Goal: Task Accomplishment & Management: Manage account settings

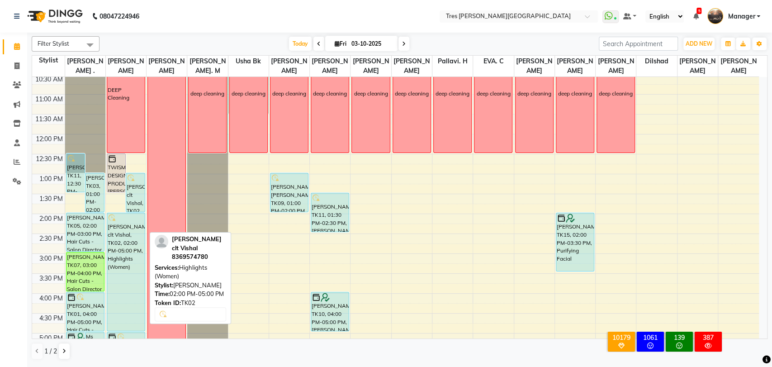
scroll to position [101, 0]
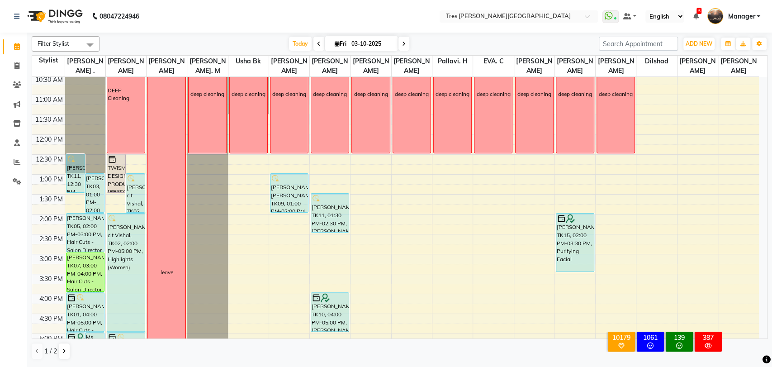
click at [403, 47] on icon at bounding box center [404, 43] width 4 height 5
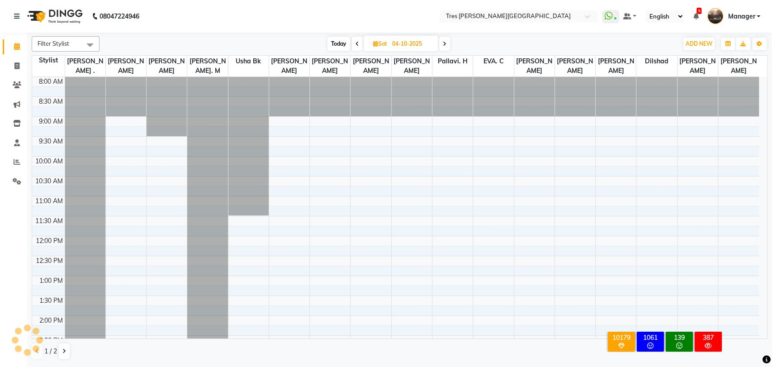
scroll to position [80, 0]
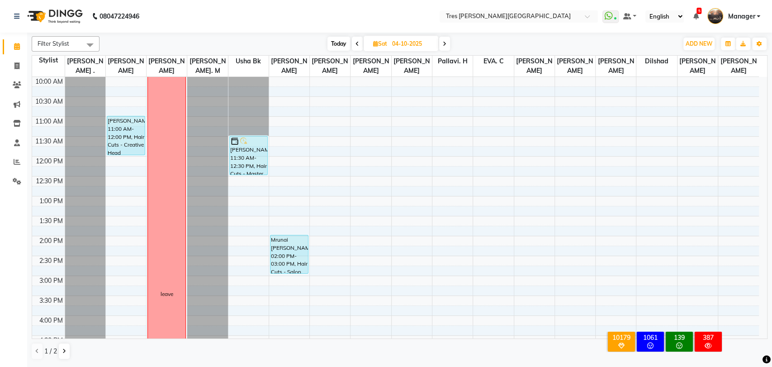
click at [447, 44] on span at bounding box center [444, 44] width 11 height 14
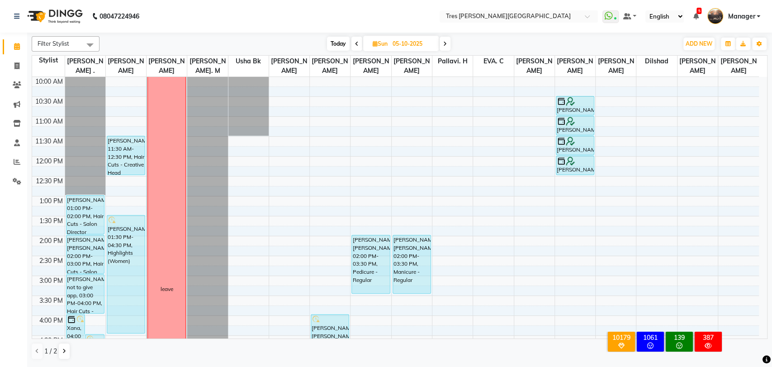
click at [447, 44] on icon at bounding box center [445, 43] width 4 height 5
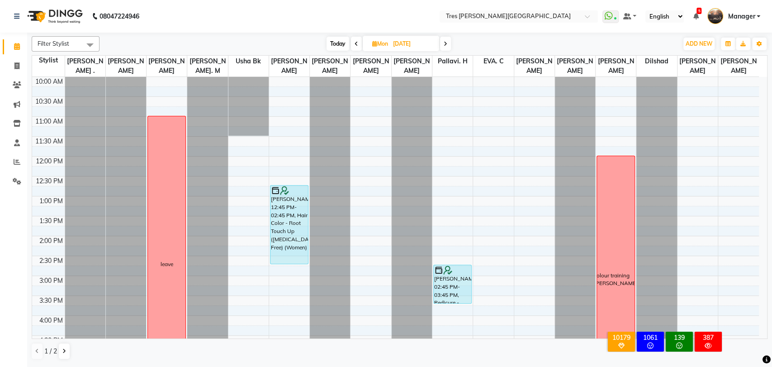
click at [447, 44] on icon at bounding box center [446, 43] width 4 height 5
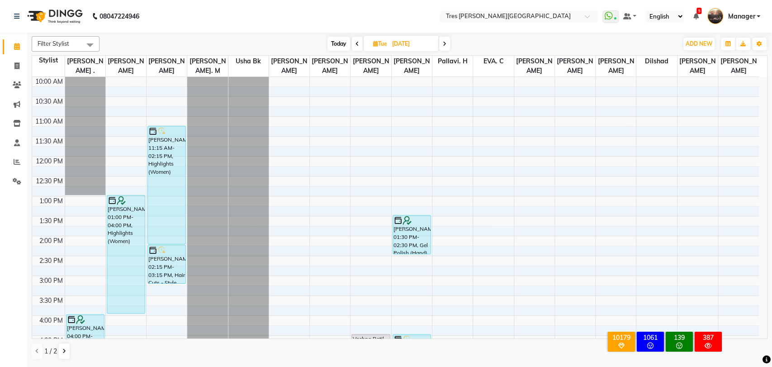
click at [447, 44] on icon at bounding box center [445, 43] width 4 height 5
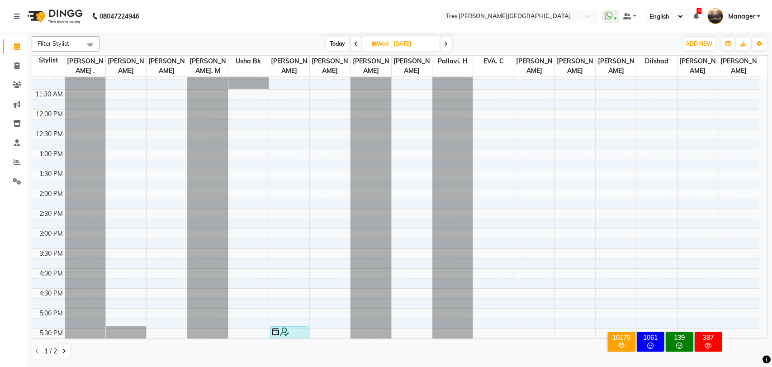
scroll to position [128, 0]
click at [355, 43] on icon at bounding box center [356, 43] width 4 height 5
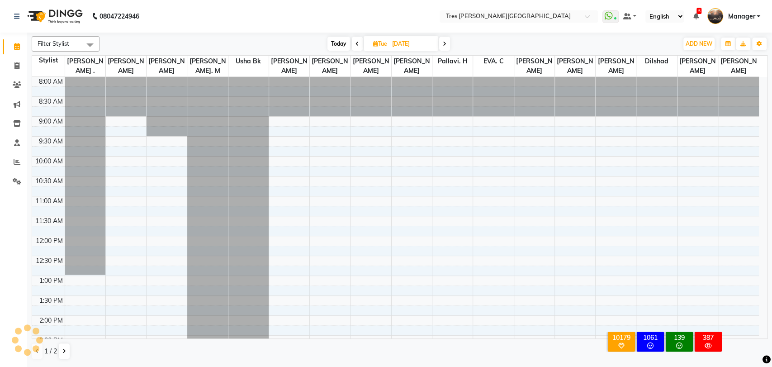
scroll to position [80, 0]
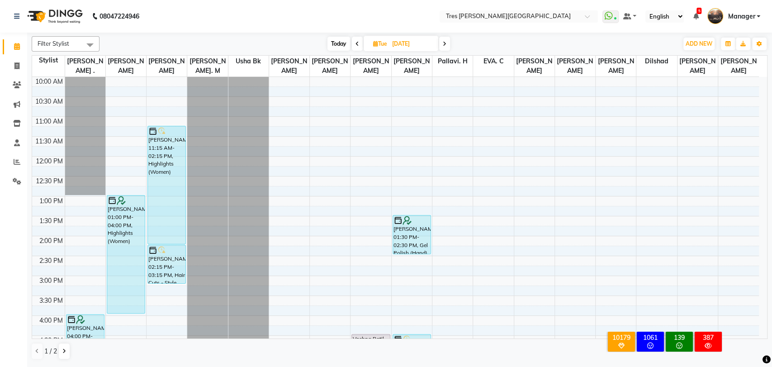
click at [356, 43] on icon at bounding box center [358, 43] width 4 height 5
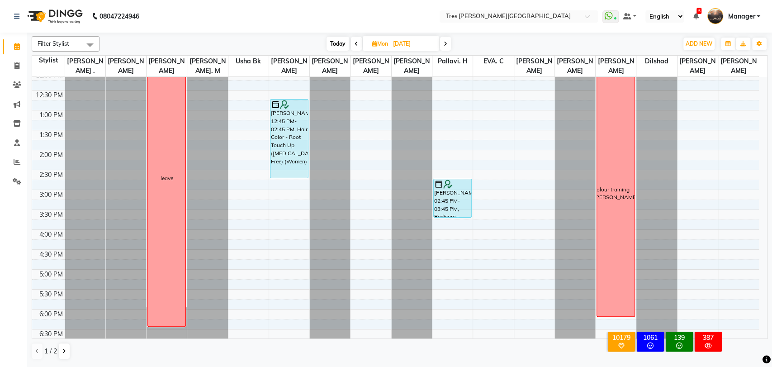
scroll to position [166, 0]
click at [356, 43] on icon at bounding box center [357, 43] width 4 height 5
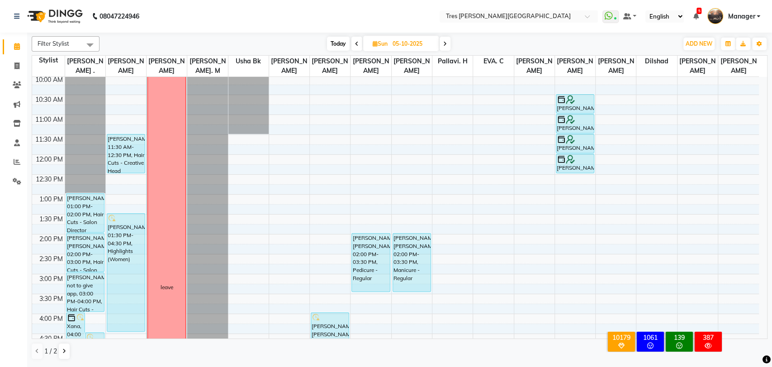
scroll to position [81, 0]
click at [336, 38] on span "Today" at bounding box center [338, 44] width 23 height 14
type input "03-10-2025"
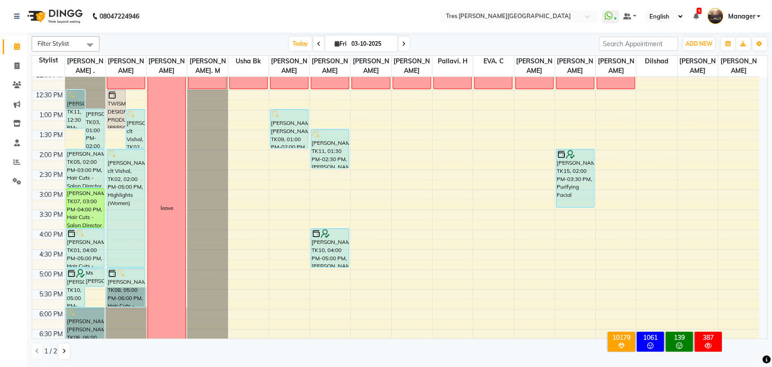
scroll to position [157, 0]
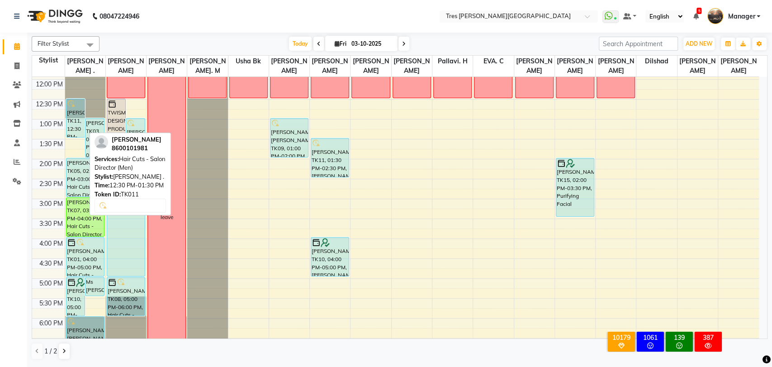
click at [68, 122] on div "[PERSON_NAME], TK11, 12:30 PM-01:30 PM, Hair Cuts - Salon Director (Men)" at bounding box center [76, 118] width 19 height 38
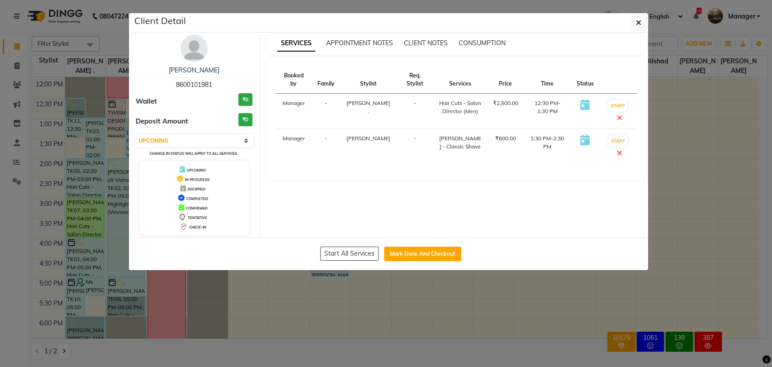
click at [69, 116] on ngb-modal-window "Client Detail [PERSON_NAME] 8600101981 Wallet ₹0 Deposit Amount ₹0 Select IN SE…" at bounding box center [386, 183] width 772 height 367
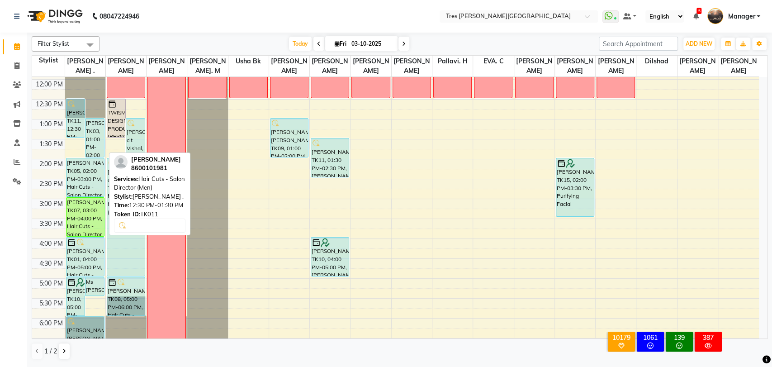
click at [76, 113] on div "[PERSON_NAME], TK11, 12:30 PM-01:30 PM, Hair Cuts - Salon Director (Men)" at bounding box center [76, 118] width 19 height 38
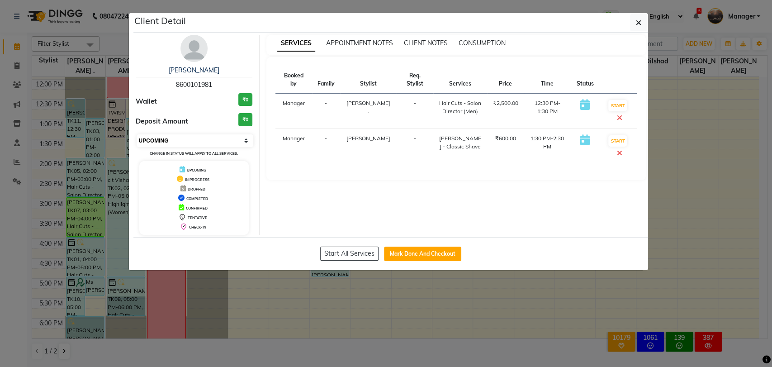
click at [188, 140] on select "Select IN SERVICE CONFIRMED TENTATIVE CHECK IN MARK DONE DROPPED UPCOMING" at bounding box center [195, 140] width 117 height 13
select select "6"
click at [137, 134] on select "Select IN SERVICE CONFIRMED TENTATIVE CHECK IN MARK DONE DROPPED UPCOMING" at bounding box center [195, 140] width 117 height 13
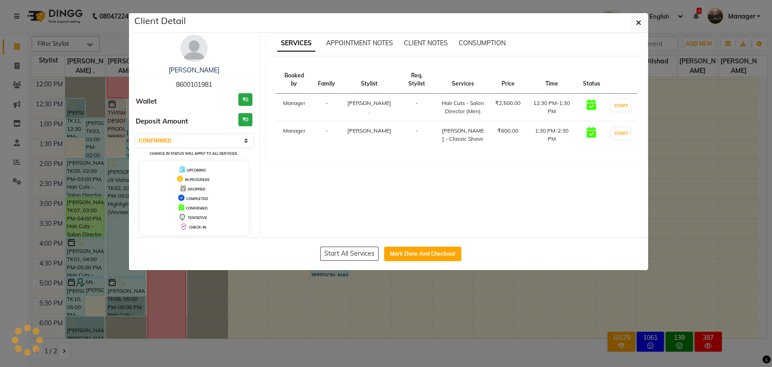
click at [4, 178] on ngb-modal-window "Client Detail [PERSON_NAME] 8600101981 Wallet ₹0 Deposit Amount ₹0 Select IN SE…" at bounding box center [386, 183] width 772 height 367
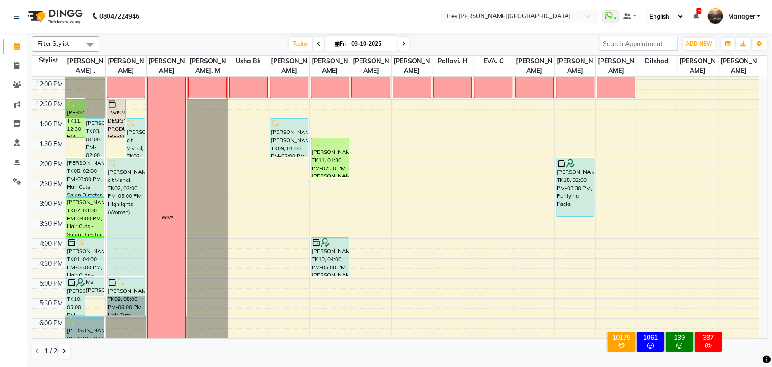
scroll to position [292, 0]
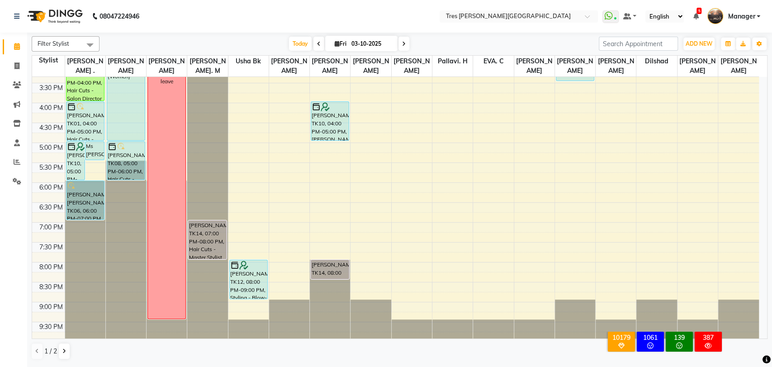
click at [277, 145] on div "8:00 AM 8:30 AM 9:00 AM 9:30 AM 10:00 AM 10:30 AM 11:00 AM 11:30 AM 12:00 PM 12…" at bounding box center [395, 63] width 727 height 557
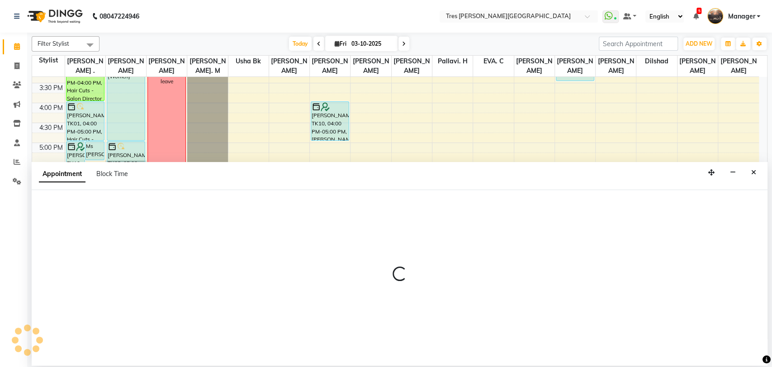
select select "34584"
select select "tentative"
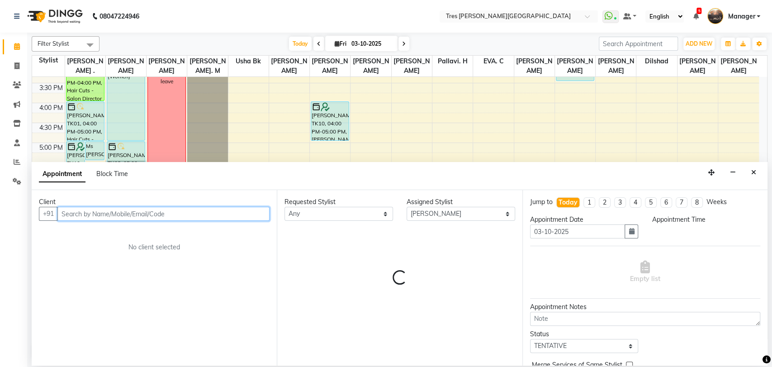
select select "1020"
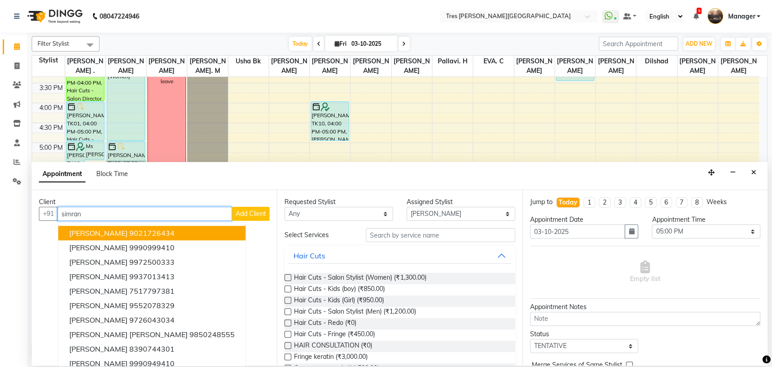
click at [86, 236] on span "[PERSON_NAME]" at bounding box center [98, 232] width 58 height 9
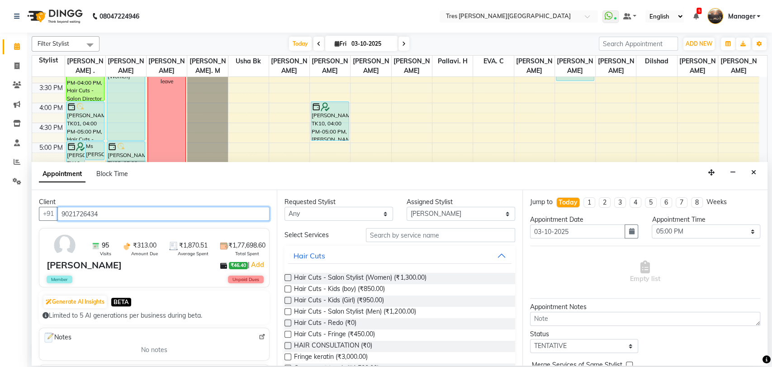
type input "9021726434"
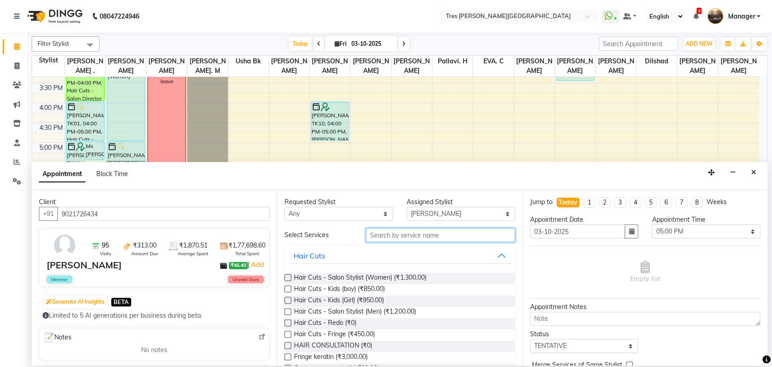
click at [404, 231] on input "text" at bounding box center [440, 235] width 149 height 14
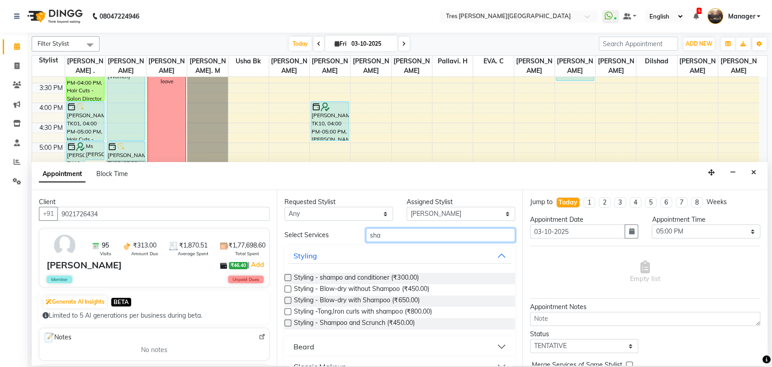
type input "sha"
click at [286, 298] on label at bounding box center [288, 300] width 7 height 7
click at [286, 298] on input "checkbox" at bounding box center [288, 301] width 6 height 6
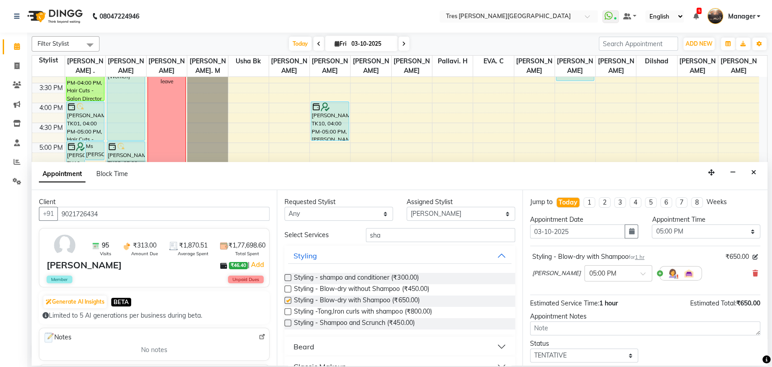
checkbox input "false"
click at [574, 330] on textarea at bounding box center [645, 328] width 230 height 14
type textarea "[PERSON_NAME]"
click at [569, 357] on select "Select TENTATIVE CONFIRM CHECK-IN UPCOMING" at bounding box center [584, 355] width 109 height 14
select select "confirm booking"
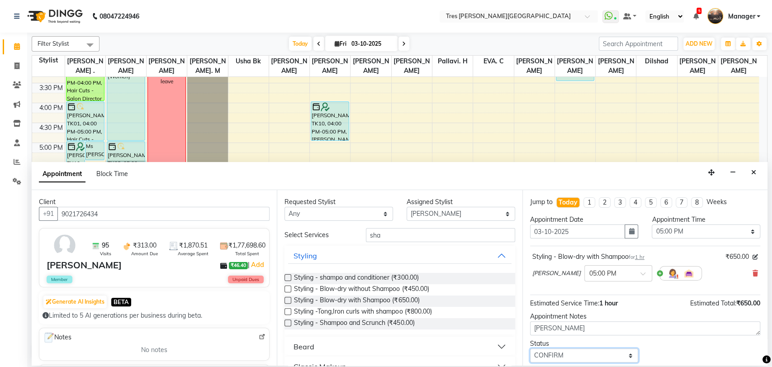
click at [530, 348] on select "Select TENTATIVE CONFIRM CHECK-IN UPCOMING" at bounding box center [584, 355] width 109 height 14
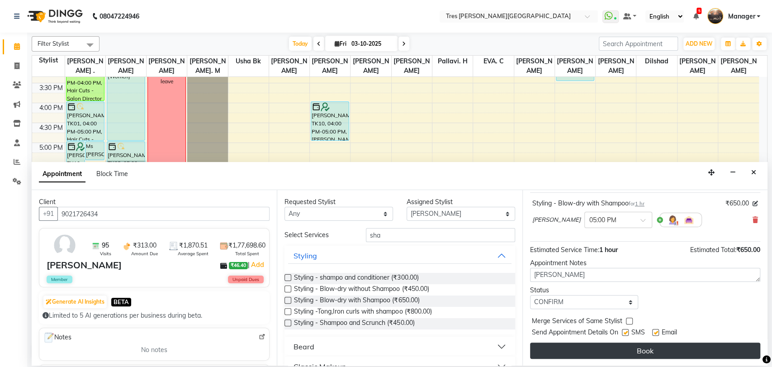
click at [618, 348] on button "Book" at bounding box center [645, 351] width 230 height 16
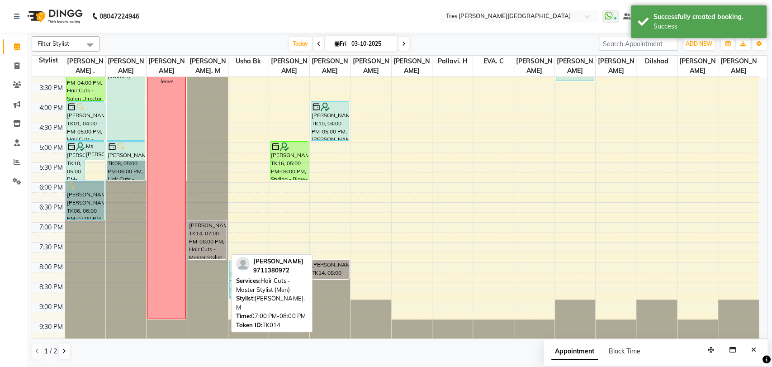
scroll to position [0, 0]
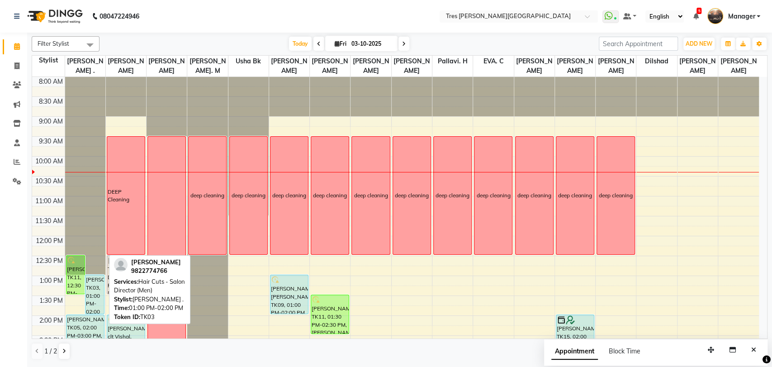
click at [90, 291] on div "[PERSON_NAME], TK03, 01:00 PM-02:00 PM, Hair Cuts - Salon Director (Men)" at bounding box center [95, 294] width 19 height 38
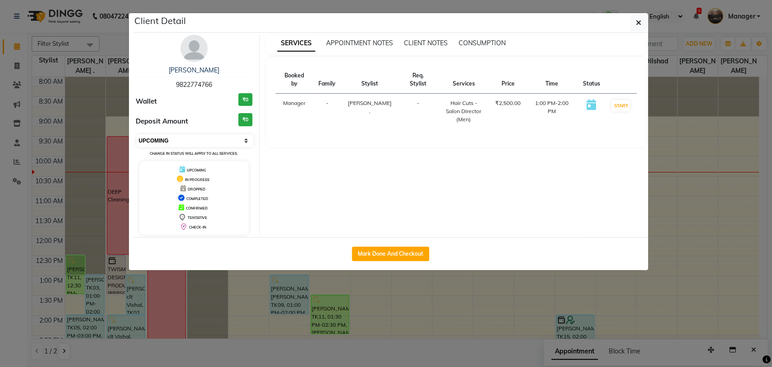
click at [203, 138] on select "Select IN SERVICE CONFIRMED TENTATIVE CHECK IN MARK DONE DROPPED UPCOMING" at bounding box center [195, 140] width 117 height 13
select select "6"
click at [137, 134] on select "Select IN SERVICE CONFIRMED TENTATIVE CHECK IN MARK DONE DROPPED UPCOMING" at bounding box center [195, 140] width 117 height 13
click at [0, 302] on ngb-modal-window "Client Detail [PERSON_NAME] 9822774766 Wallet ₹0 Deposit Amount ₹0 Select IN SE…" at bounding box center [386, 183] width 772 height 367
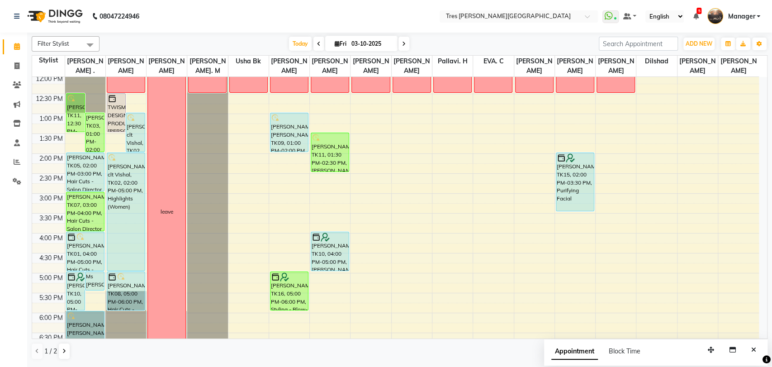
scroll to position [164, 0]
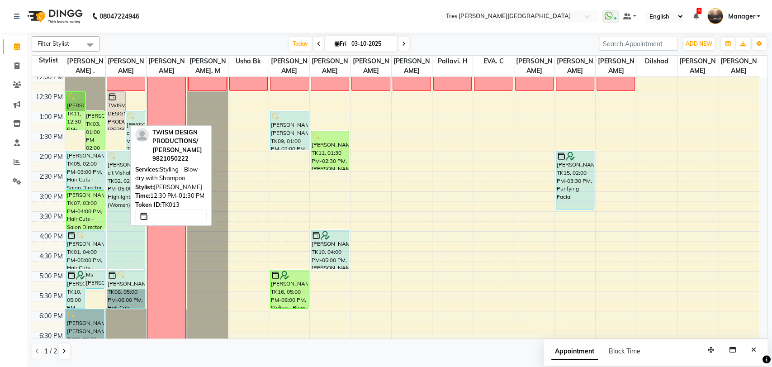
click at [115, 106] on div "TWISM DESIGN PRODUCTIONS/ [PERSON_NAME], TK13, 12:30 PM-01:30 PM, Styling - Blo…" at bounding box center [116, 111] width 19 height 38
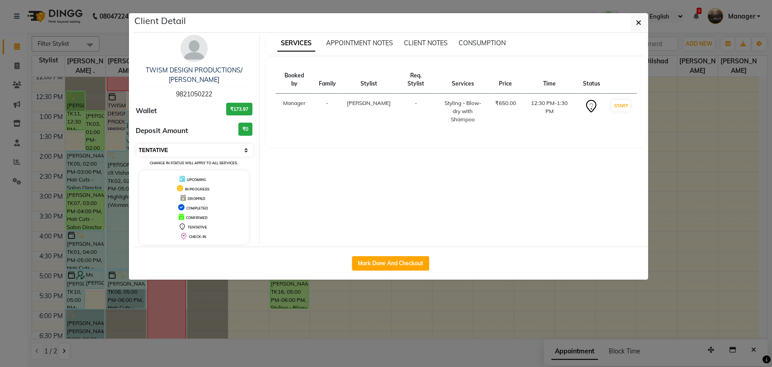
click at [214, 152] on select "Select IN SERVICE CONFIRMED TENTATIVE CHECK IN MARK DONE DROPPED UPCOMING" at bounding box center [195, 150] width 117 height 13
select select "6"
click at [137, 144] on select "Select IN SERVICE CONFIRMED TENTATIVE CHECK IN MARK DONE DROPPED UPCOMING" at bounding box center [195, 150] width 117 height 13
click at [0, 271] on ngb-modal-window "Client Detail TWISM DESIGN PRODUCTIONS/ [PERSON_NAME] 9821050222 Wallet ₹173.97…" at bounding box center [386, 183] width 772 height 367
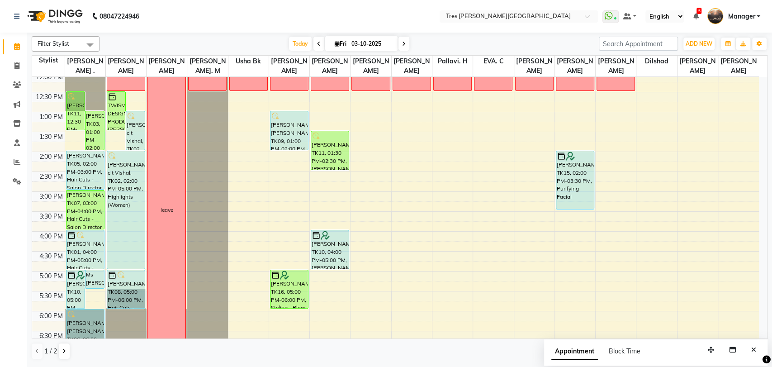
click at [402, 45] on icon at bounding box center [404, 43] width 4 height 5
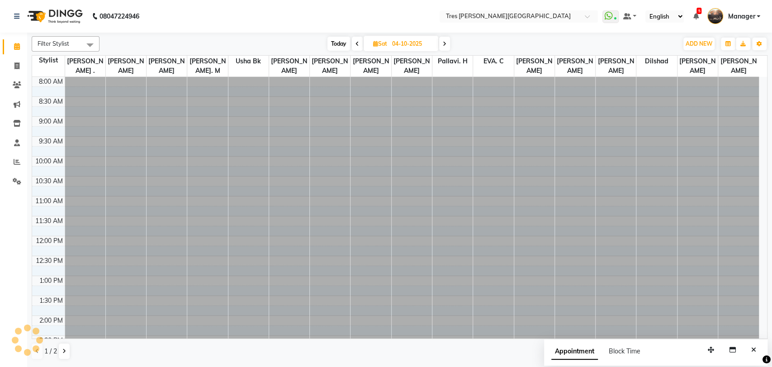
scroll to position [80, 0]
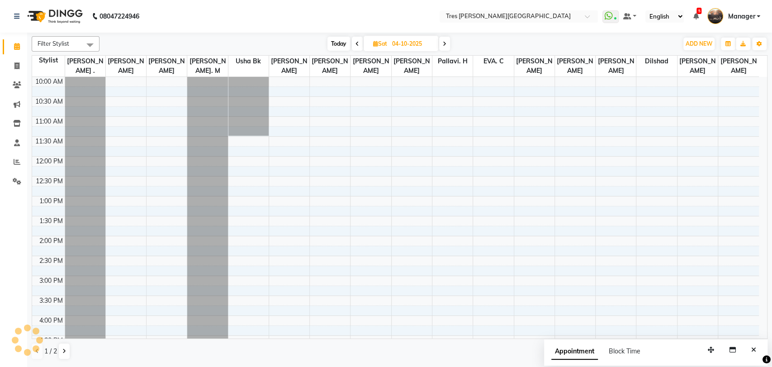
click at [447, 44] on span at bounding box center [444, 44] width 11 height 14
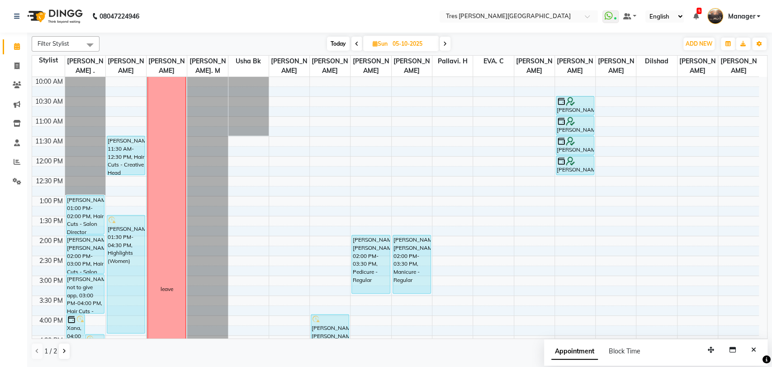
click at [335, 43] on span "Today" at bounding box center [338, 44] width 23 height 14
type input "03-10-2025"
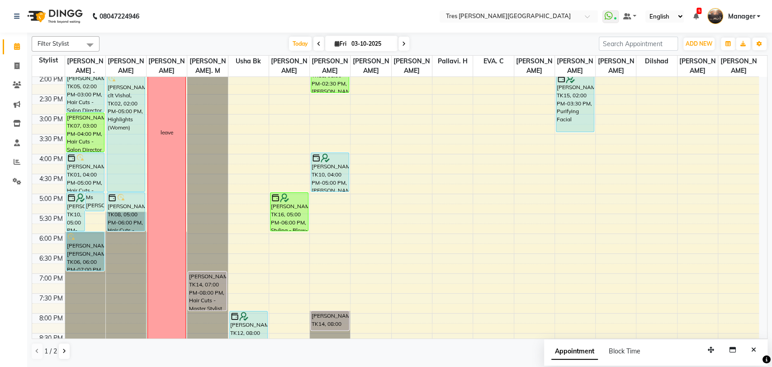
scroll to position [242, 0]
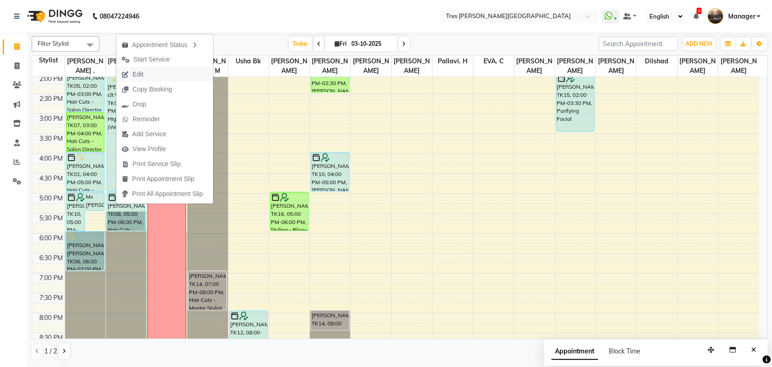
click at [145, 73] on span "Edit" at bounding box center [132, 74] width 33 height 15
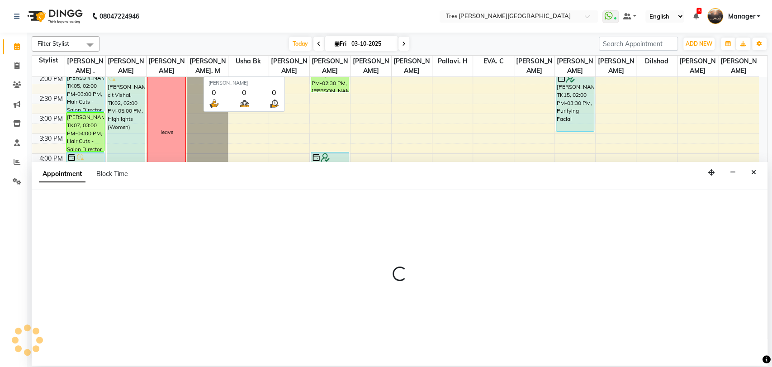
select select "tentative"
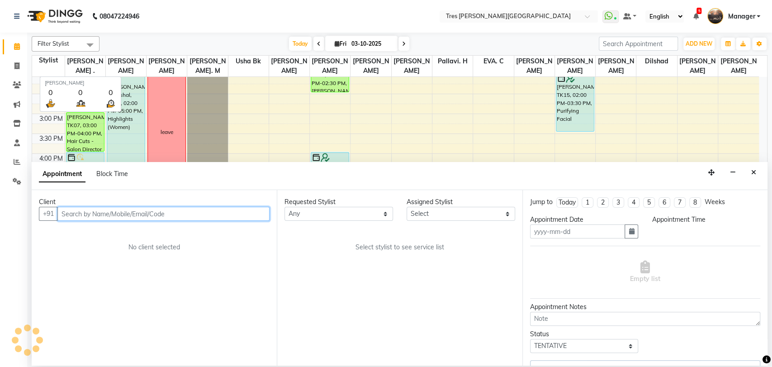
type input "03-10-2025"
type textarea "[PERSON_NAME]/30.9"
select select "upcoming"
select select "1020"
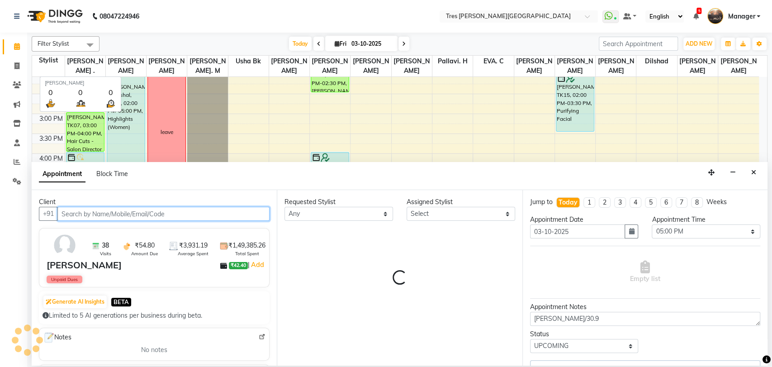
select select "1027"
select select "51"
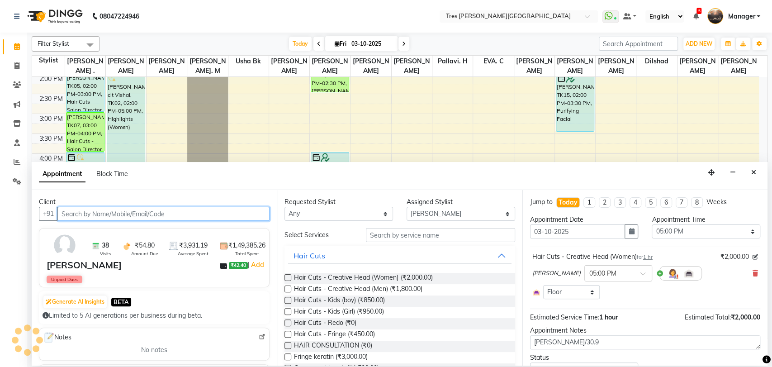
scroll to position [80, 0]
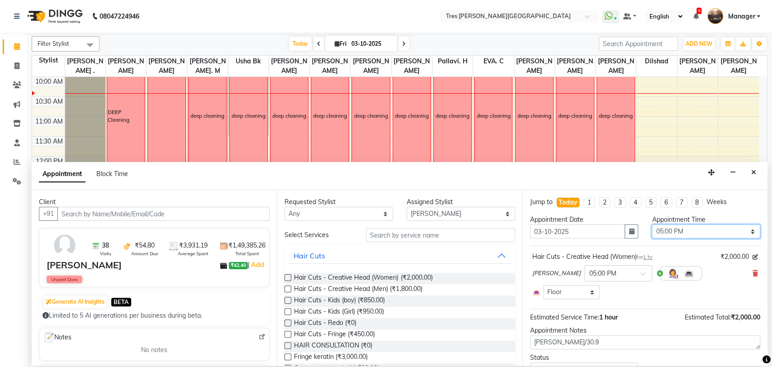
click at [716, 235] on select "Select 09:00 AM 09:15 AM 09:30 AM 09:45 AM 10:00 AM 10:15 AM 10:30 AM 10:45 AM …" at bounding box center [706, 231] width 109 height 14
select select "750"
click at [652, 224] on select "Select 09:00 AM 09:15 AM 09:30 AM 09:45 AM 10:00 AM 10:15 AM 10:30 AM 10:45 AM …" at bounding box center [706, 231] width 109 height 14
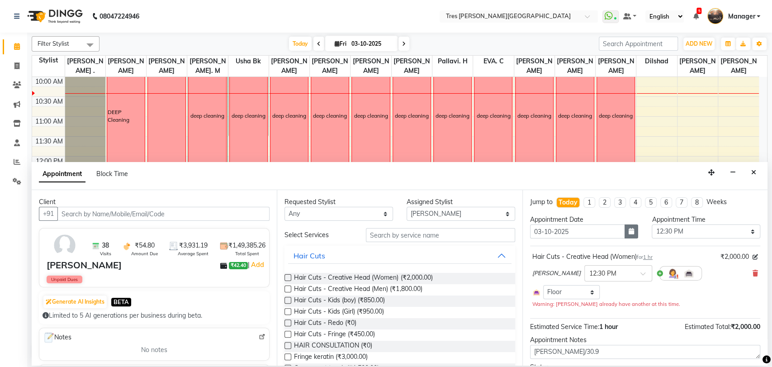
click at [625, 233] on button "button" at bounding box center [632, 231] width 14 height 14
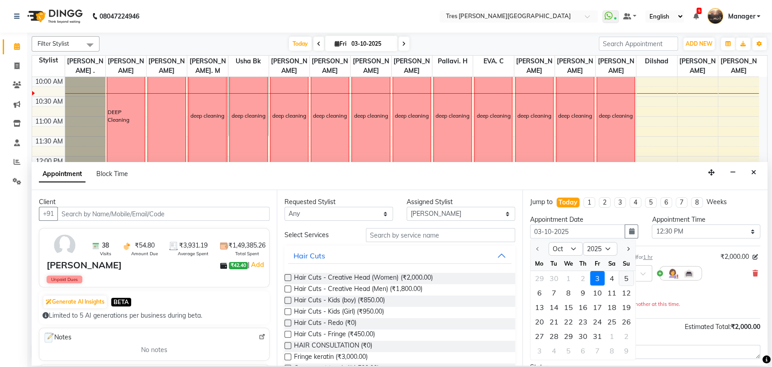
click at [629, 279] on div "5" at bounding box center [626, 278] width 14 height 14
type input "05-10-2025"
select select "750"
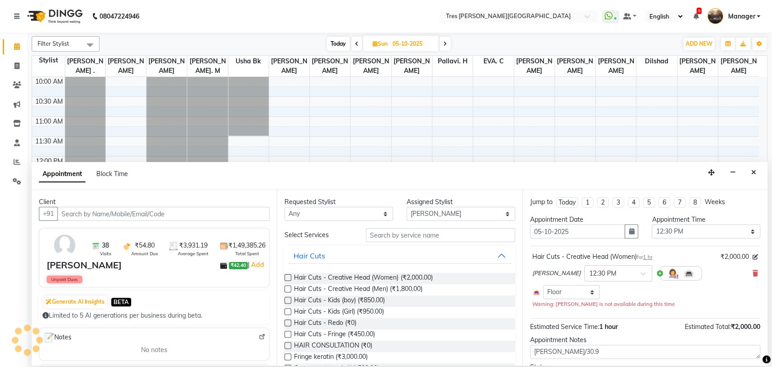
scroll to position [51, 0]
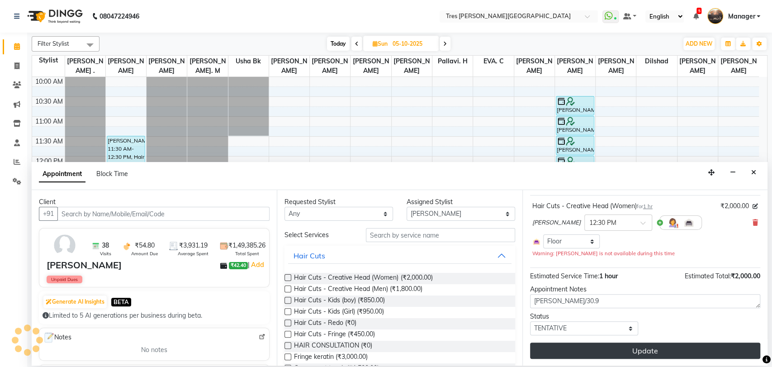
click at [595, 352] on button "Update" at bounding box center [645, 351] width 230 height 16
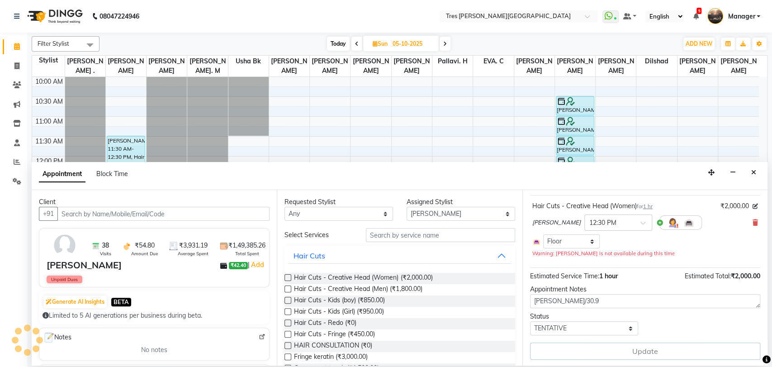
scroll to position [42, 0]
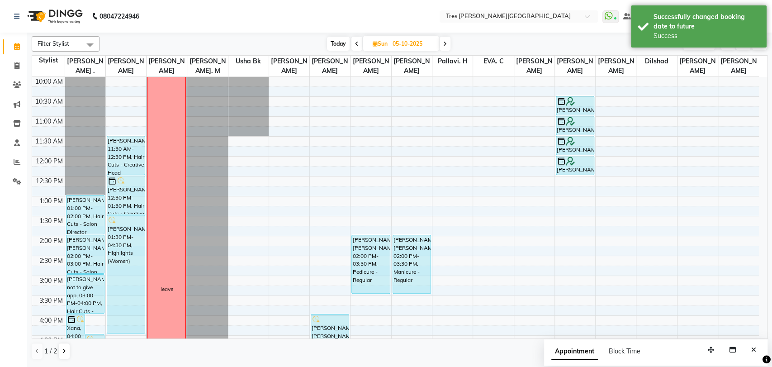
click at [335, 43] on span "Today" at bounding box center [338, 44] width 23 height 14
type input "03-10-2025"
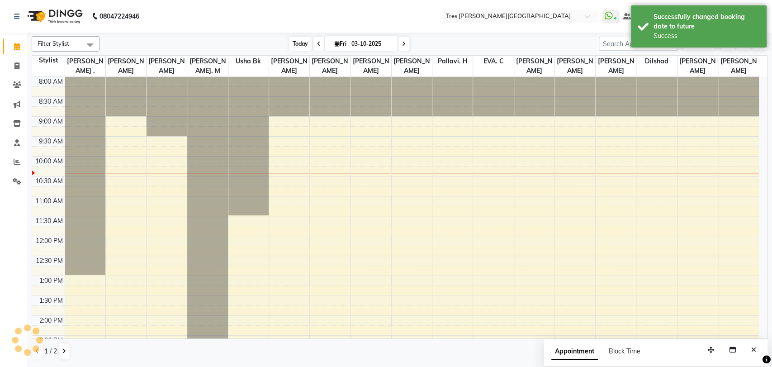
scroll to position [80, 0]
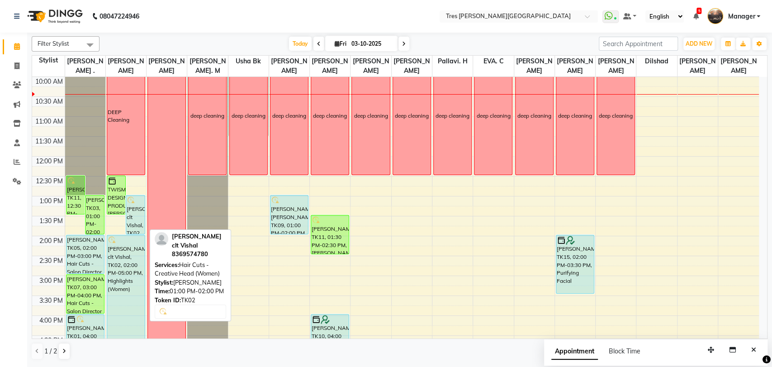
click at [130, 229] on div "[PERSON_NAME] clt Vishal, TK02, 01:00 PM-02:00 PM, Hair Cuts - Creative Head (W…" at bounding box center [135, 214] width 19 height 38
select select "5"
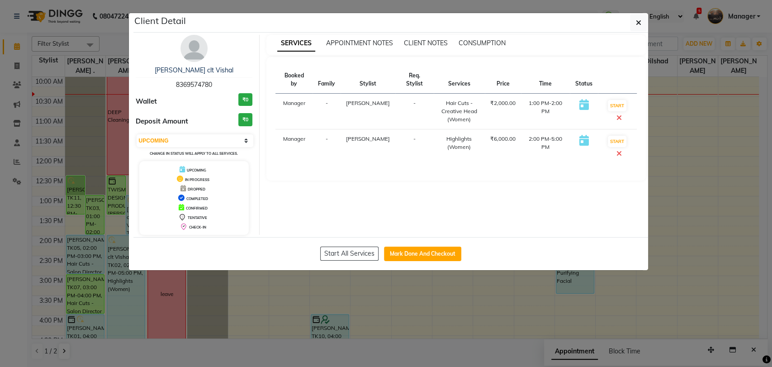
click at [0, 252] on ngb-modal-window "Client Detail [PERSON_NAME] clt Vishal 8369574780 Wallet ₹0 Deposit Amount ₹0 S…" at bounding box center [386, 183] width 772 height 367
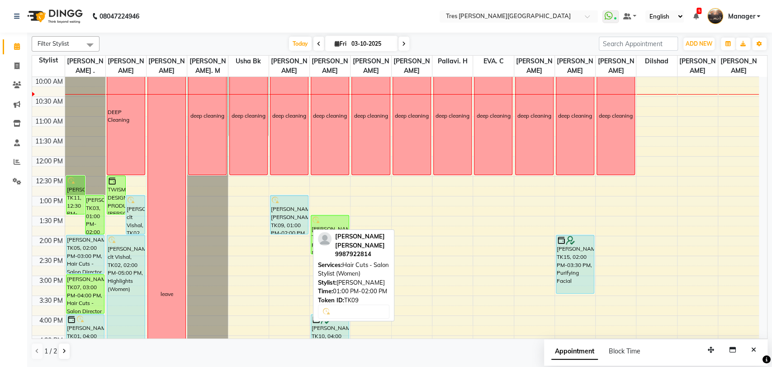
click at [286, 212] on div "[PERSON_NAME] [PERSON_NAME], TK09, 01:00 PM-02:00 PM, Hair Cuts - Salon Stylist…" at bounding box center [290, 214] width 38 height 38
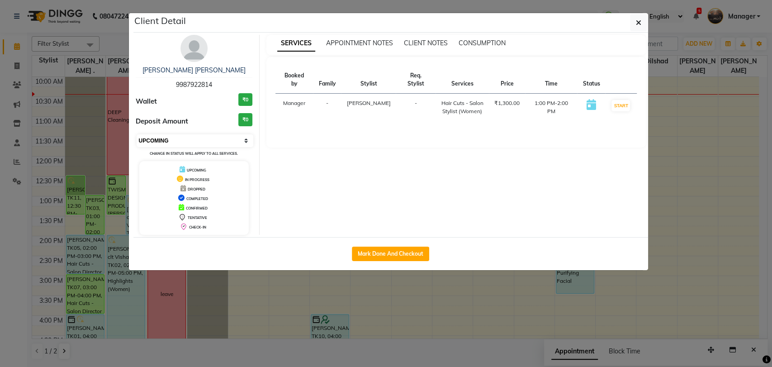
click at [228, 142] on select "Select IN SERVICE CONFIRMED TENTATIVE CHECK IN MARK DONE DROPPED UPCOMING" at bounding box center [195, 140] width 117 height 13
select select "6"
click at [137, 134] on select "Select IN SERVICE CONFIRMED TENTATIVE CHECK IN MARK DONE DROPPED UPCOMING" at bounding box center [195, 140] width 117 height 13
click at [0, 311] on ngb-modal-window "Client Detail [PERSON_NAME] [PERSON_NAME] 9987922814 Wallet ₹0 Deposit Amount ₹…" at bounding box center [386, 183] width 772 height 367
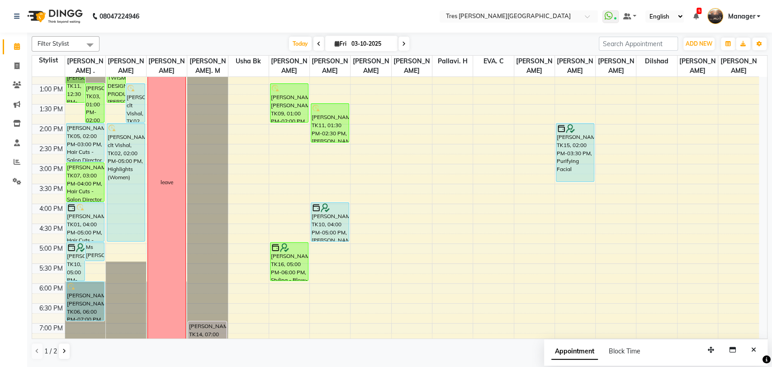
scroll to position [192, 0]
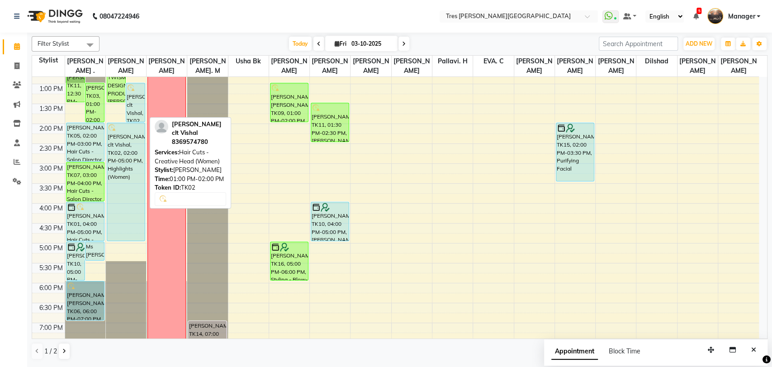
click at [135, 114] on div "[PERSON_NAME] clt Vishal, TK02, 01:00 PM-02:00 PM, Hair Cuts - Creative Head (W…" at bounding box center [135, 102] width 19 height 38
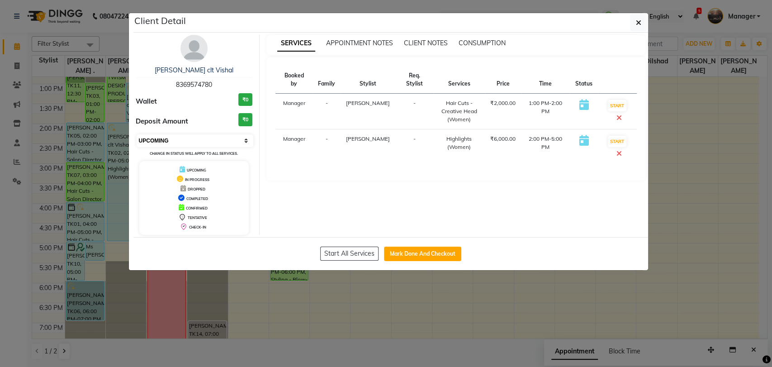
click at [176, 146] on select "Select IN SERVICE CONFIRMED TENTATIVE CHECK IN MARK DONE DROPPED UPCOMING" at bounding box center [195, 140] width 117 height 13
select select "6"
click at [137, 134] on select "Select IN SERVICE CONFIRMED TENTATIVE CHECK IN MARK DONE DROPPED UPCOMING" at bounding box center [195, 140] width 117 height 13
click at [0, 246] on ngb-modal-window "Client Detail [PERSON_NAME] clt Vishal 8369574780 Wallet ₹0 Deposit Amount ₹0 S…" at bounding box center [386, 183] width 772 height 367
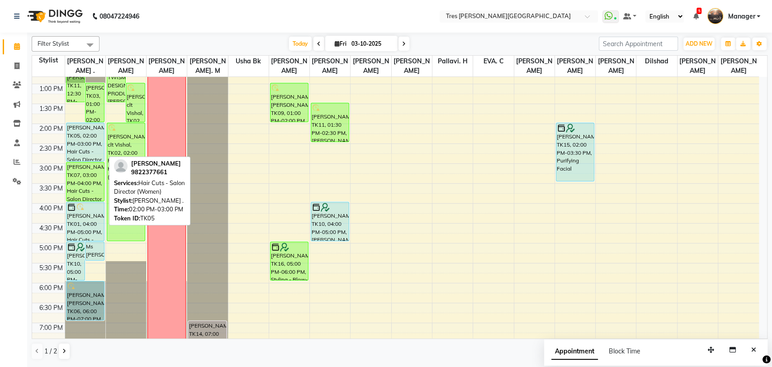
click at [81, 154] on div "[PERSON_NAME], TK05, 02:00 PM-03:00 PM, Hair Cuts - Salon Director (Women)" at bounding box center [86, 142] width 38 height 38
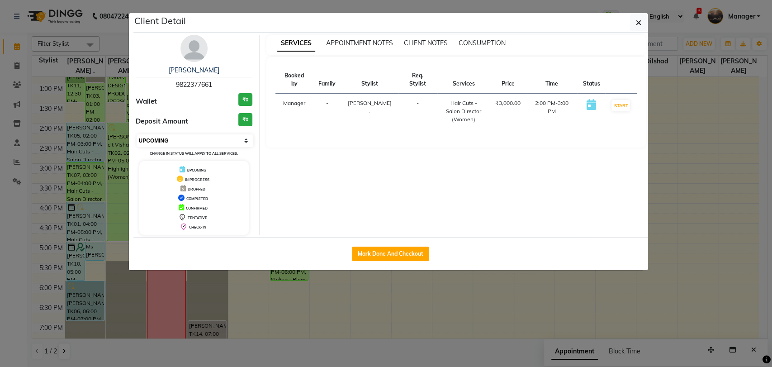
click at [191, 143] on select "Select IN SERVICE CONFIRMED TENTATIVE CHECK IN MARK DONE DROPPED UPCOMING" at bounding box center [195, 140] width 117 height 13
select select "6"
click at [137, 134] on select "Select IN SERVICE CONFIRMED TENTATIVE CHECK IN MARK DONE DROPPED UPCOMING" at bounding box center [195, 140] width 117 height 13
click at [7, 233] on ngb-modal-window "Client Detail [PERSON_NAME] 9822377661 Wallet ₹0 Deposit Amount ₹0 Select IN SE…" at bounding box center [386, 183] width 772 height 367
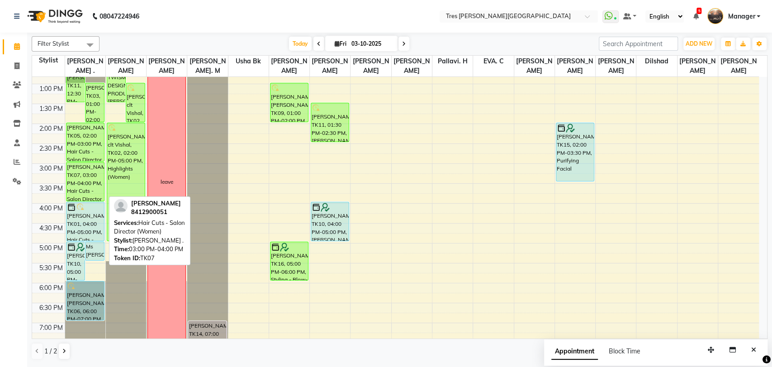
click at [89, 188] on div "[PERSON_NAME], TK07, 03:00 PM-04:00 PM, Hair Cuts - Salon Director (Women)" at bounding box center [86, 181] width 38 height 38
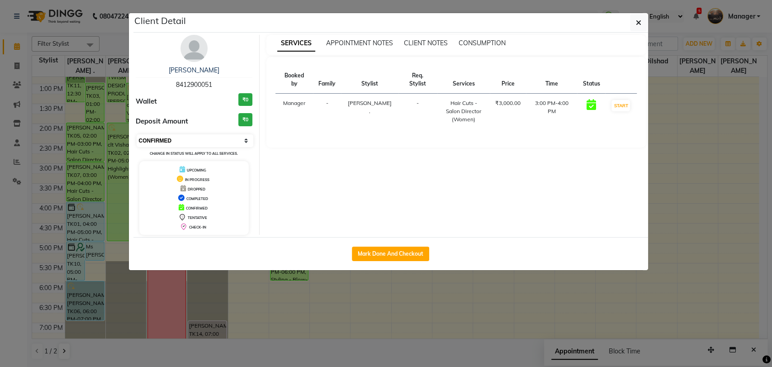
click at [197, 141] on select "Select IN SERVICE CONFIRMED TENTATIVE CHECK IN MARK DONE DROPPED UPCOMING" at bounding box center [195, 140] width 117 height 13
select select "7"
click at [137, 134] on select "Select IN SERVICE CONFIRMED TENTATIVE CHECK IN MARK DONE DROPPED UPCOMING" at bounding box center [195, 140] width 117 height 13
click at [0, 316] on ngb-modal-window "Client Detail [PERSON_NAME] 8412900051 Wallet ₹0 Deposit Amount ₹0 Select IN SE…" at bounding box center [386, 183] width 772 height 367
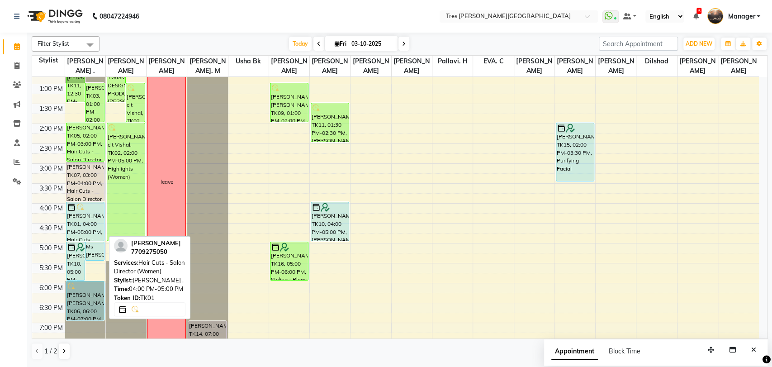
click at [76, 226] on div "[PERSON_NAME], TK01, 04:00 PM-05:00 PM, Hair Cuts - Salon Director (Women)" at bounding box center [86, 221] width 38 height 38
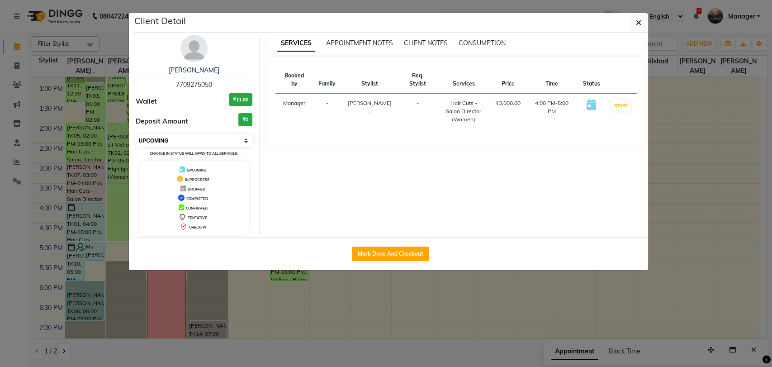
click at [197, 143] on select "Select IN SERVICE CONFIRMED TENTATIVE CHECK IN MARK DONE DROPPED UPCOMING" at bounding box center [195, 140] width 117 height 13
select select "6"
click at [137, 134] on select "Select IN SERVICE CONFIRMED TENTATIVE CHECK IN MARK DONE DROPPED UPCOMING" at bounding box center [195, 140] width 117 height 13
click at [0, 319] on ngb-modal-window "Client Detail [PERSON_NAME] 7709275050 Wallet ₹11.80 Deposit Amount ₹0 Select I…" at bounding box center [386, 183] width 772 height 367
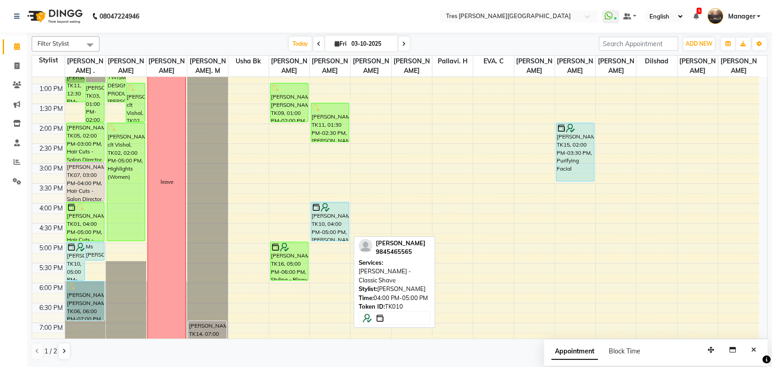
click at [329, 224] on div "[PERSON_NAME], TK10, 04:00 PM-05:00 PM, [PERSON_NAME] - Classic Shave" at bounding box center [330, 221] width 38 height 38
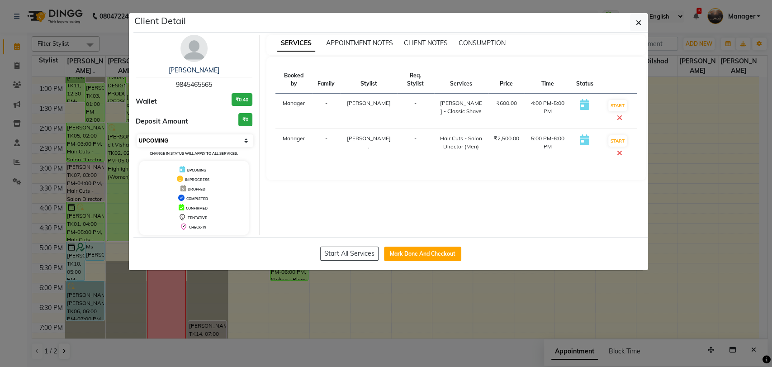
click at [214, 134] on select "Select IN SERVICE CONFIRMED TENTATIVE CHECK IN MARK DONE DROPPED UPCOMING" at bounding box center [195, 140] width 117 height 13
select select "6"
click at [137, 134] on select "Select IN SERVICE CONFIRMED TENTATIVE CHECK IN MARK DONE DROPPED UPCOMING" at bounding box center [195, 140] width 117 height 13
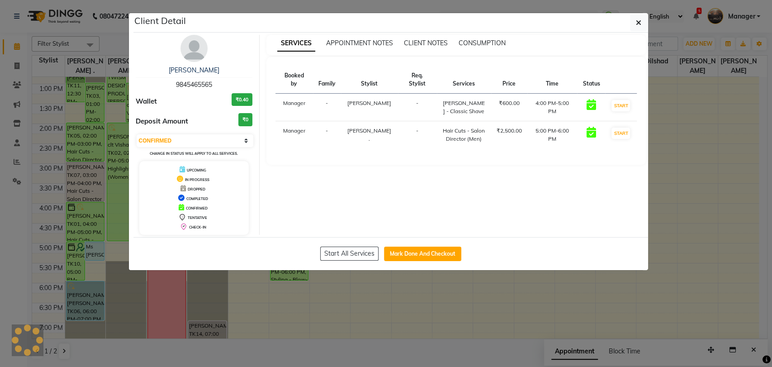
click at [0, 272] on ngb-modal-window "Client Detail [PERSON_NAME] 9845465565 Wallet ₹0.40 Deposit Amount ₹0 Select IN…" at bounding box center [386, 183] width 772 height 367
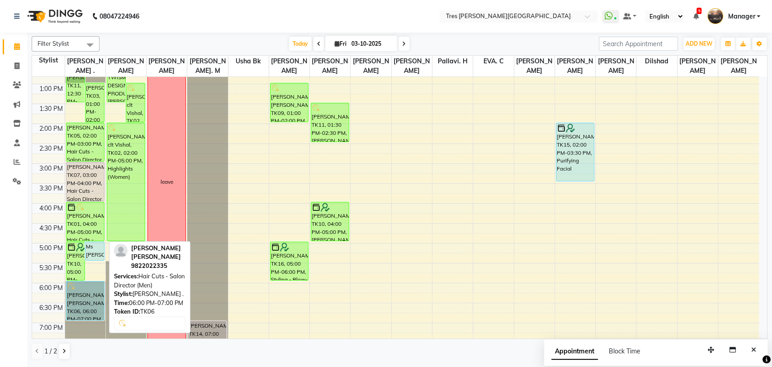
click at [81, 304] on div "[PERSON_NAME] [PERSON_NAME], TK06, 06:00 PM-07:00 PM, Hair Cuts - Salon Directo…" at bounding box center [86, 300] width 38 height 38
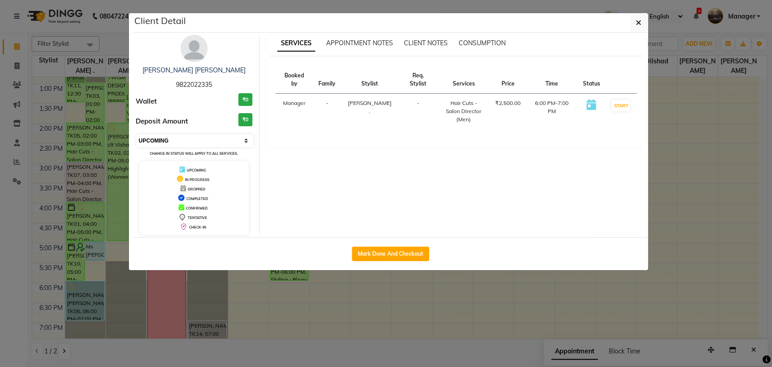
click at [190, 143] on select "Select IN SERVICE CONFIRMED TENTATIVE CHECK IN MARK DONE DROPPED UPCOMING" at bounding box center [195, 140] width 117 height 13
select select "7"
click at [137, 134] on select "Select IN SERVICE CONFIRMED TENTATIVE CHECK IN MARK DONE DROPPED UPCOMING" at bounding box center [195, 140] width 117 height 13
click at [0, 288] on ngb-modal-window "Client Detail Mahendra [PERSON_NAME] 9822022335 Wallet ₹0 Deposit Amount ₹0 Sel…" at bounding box center [386, 183] width 772 height 367
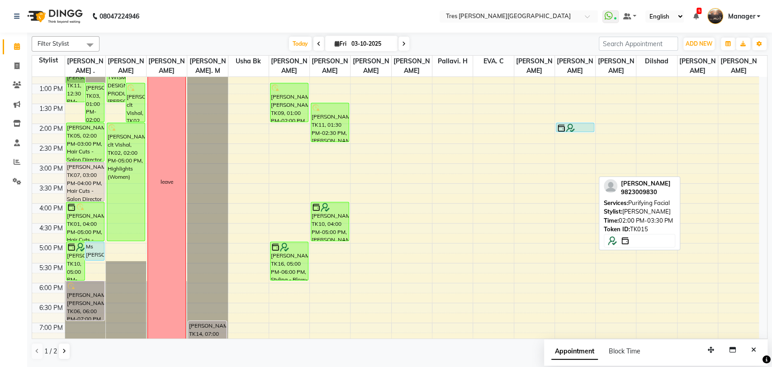
drag, startPoint x: 576, startPoint y: 180, endPoint x: 577, endPoint y: 129, distance: 50.7
click at [577, 129] on div "deep cleaning [PERSON_NAME], TK15, 02:00 PM-03:30 PM, Purifying Facial [PERSON_…" at bounding box center [575, 163] width 40 height 557
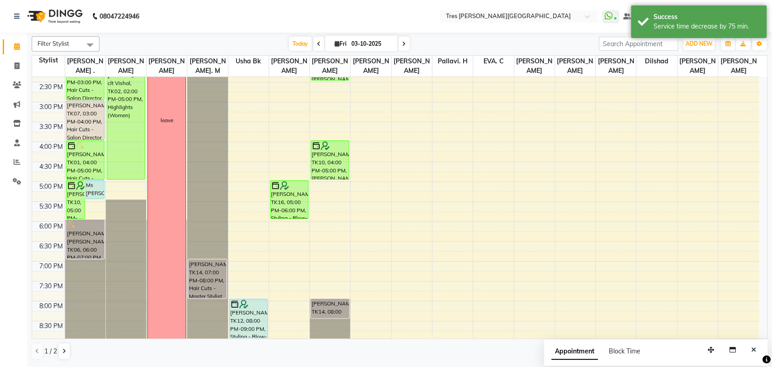
scroll to position [292, 0]
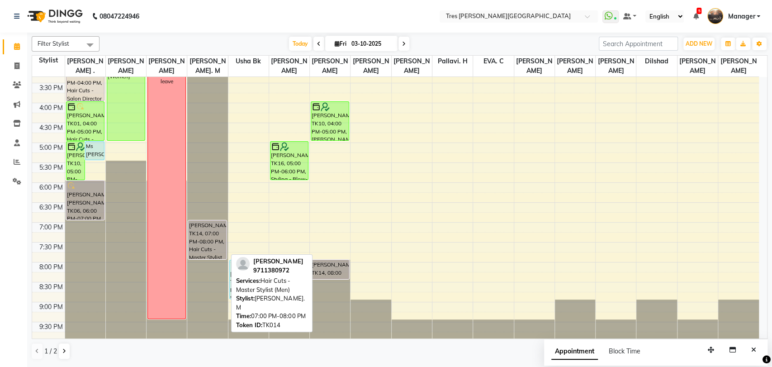
click at [209, 246] on div "[PERSON_NAME], TK14, 07:00 PM-08:00 PM, Hair Cuts - Master Stylist (Men)" at bounding box center [208, 240] width 38 height 38
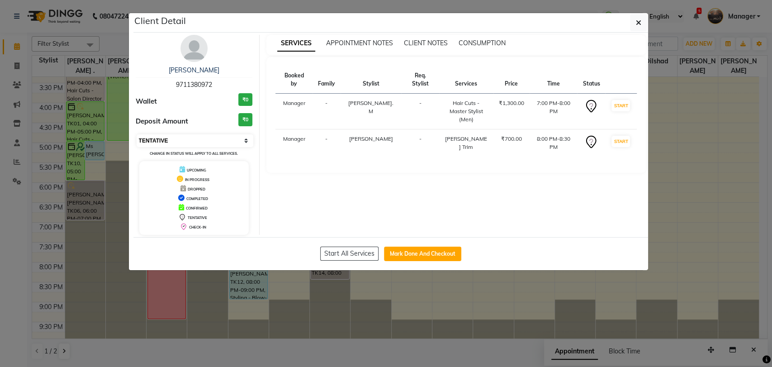
click at [207, 134] on select "Select IN SERVICE CONFIRMED TENTATIVE CHECK IN MARK DONE DROPPED UPCOMING" at bounding box center [195, 140] width 117 height 13
select select "6"
click at [137, 134] on select "Select IN SERVICE CONFIRMED TENTATIVE CHECK IN MARK DONE DROPPED UPCOMING" at bounding box center [195, 140] width 117 height 13
click at [1, 300] on ngb-modal-window "Client Detail [PERSON_NAME] 9711380972 Wallet ₹0 Deposit Amount ₹0 Select IN SE…" at bounding box center [386, 183] width 772 height 367
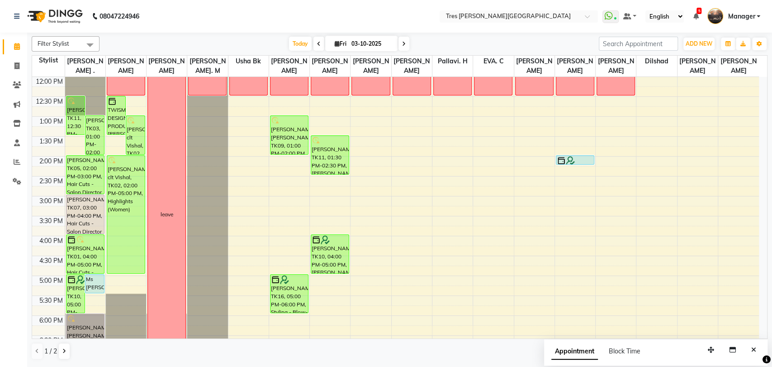
scroll to position [159, 0]
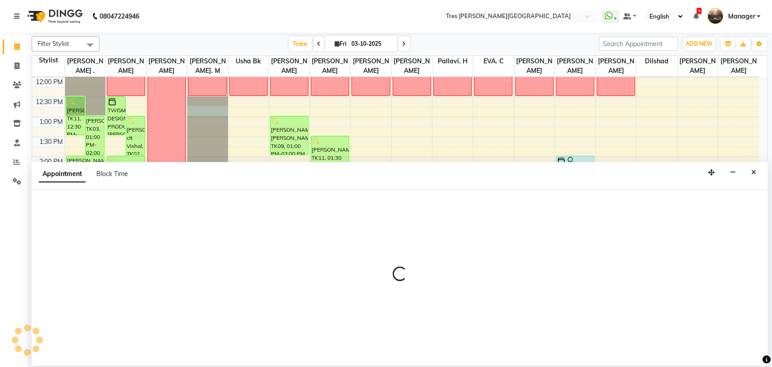
select select "11533"
select select "tentative"
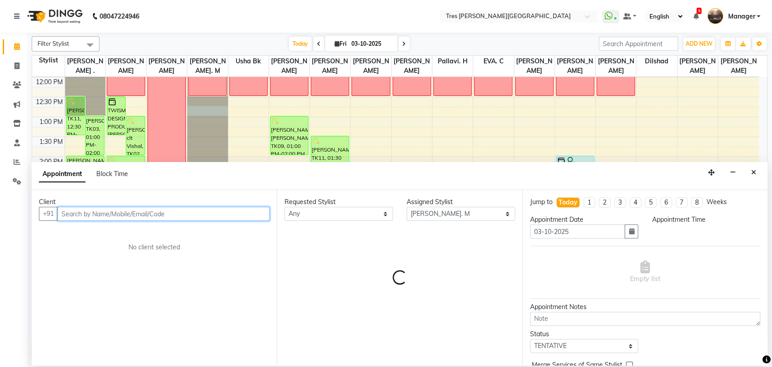
select select "765"
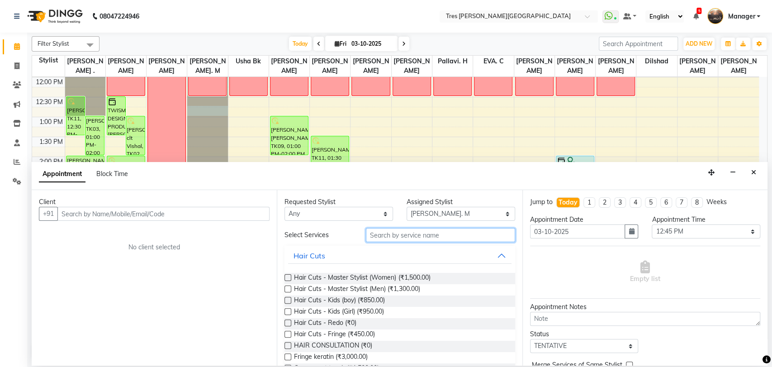
click at [416, 235] on input "text" at bounding box center [440, 235] width 149 height 14
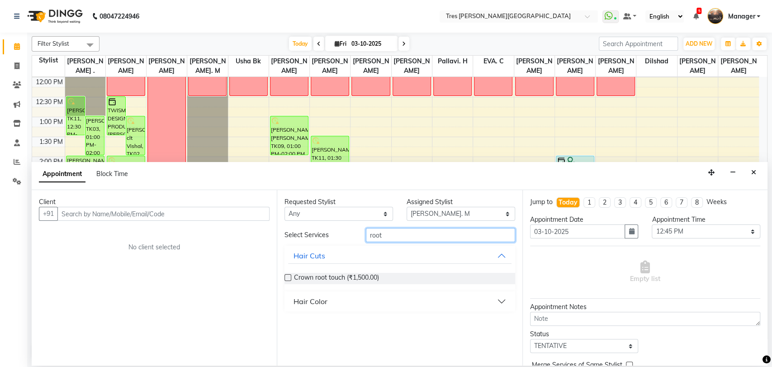
type input "root"
click at [286, 275] on label at bounding box center [288, 277] width 7 height 7
click at [286, 276] on input "checkbox" at bounding box center [288, 279] width 6 height 6
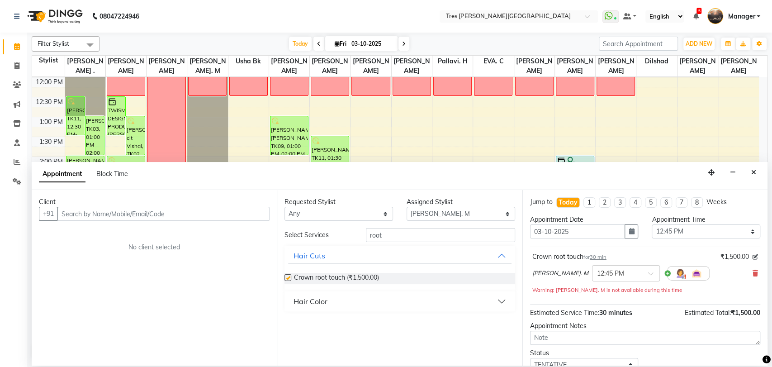
checkbox input "false"
click at [700, 234] on select "Select 09:00 AM 09:15 AM 09:30 AM 09:45 AM 10:00 AM 10:15 AM 10:30 AM 10:45 AM …" at bounding box center [706, 231] width 109 height 14
select select "750"
click at [652, 224] on select "Select 09:00 AM 09:15 AM 09:30 AM 09:45 AM 10:00 AM 10:15 AM 10:30 AM 10:45 AM …" at bounding box center [706, 231] width 109 height 14
click at [202, 214] on input "text" at bounding box center [163, 214] width 212 height 14
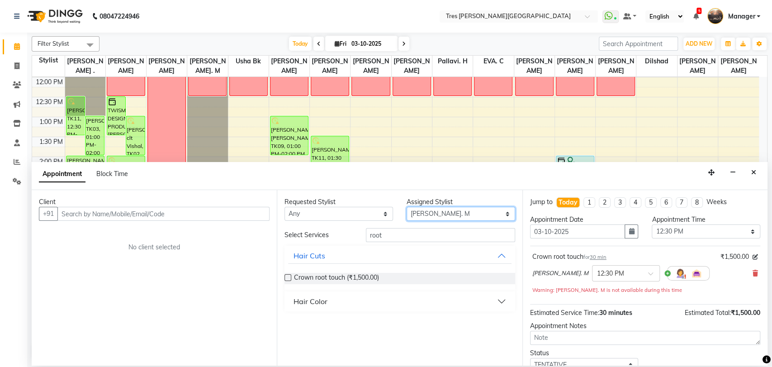
click at [438, 214] on select "Select [PERSON_NAME] [PERSON_NAME] [PERSON_NAME] [PERSON_NAME] [PERSON_NAME]. C…" at bounding box center [461, 214] width 109 height 14
select select "19346"
click at [407, 207] on select "Select [PERSON_NAME] [PERSON_NAME] [PERSON_NAME] [PERSON_NAME] [PERSON_NAME]. C…" at bounding box center [461, 214] width 109 height 14
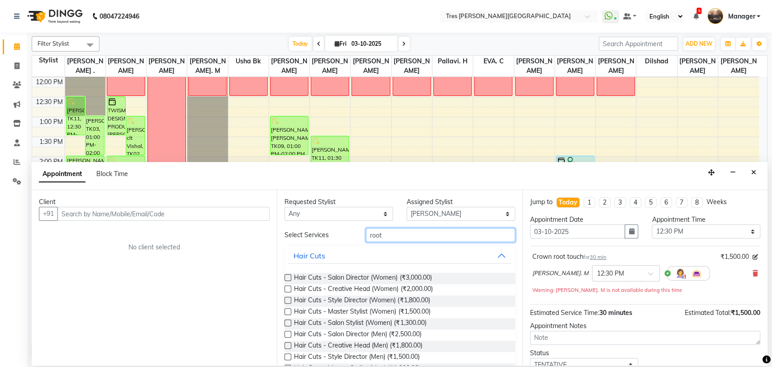
click at [394, 236] on input "root" at bounding box center [440, 235] width 149 height 14
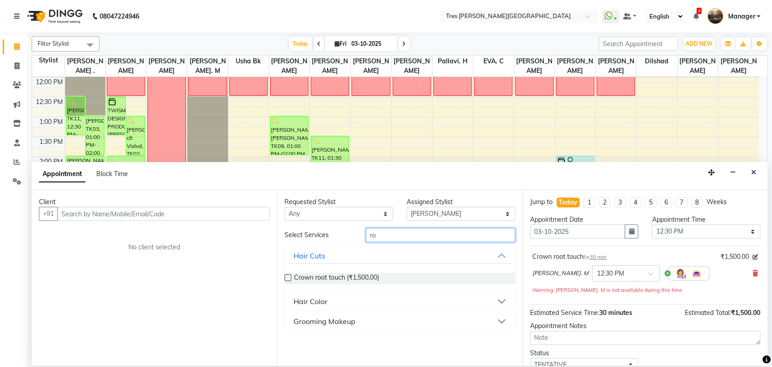
type input "r"
type input "face"
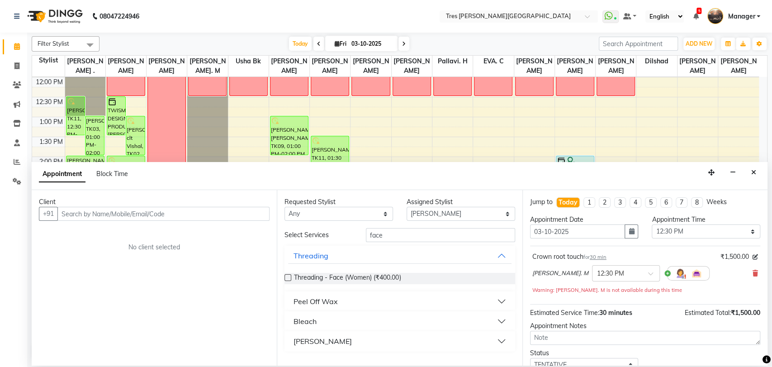
click at [324, 298] on div "Peel Off Wax" at bounding box center [316, 301] width 44 height 11
click at [288, 323] on label at bounding box center [288, 323] width 7 height 7
click at [288, 323] on input "checkbox" at bounding box center [288, 324] width 6 height 6
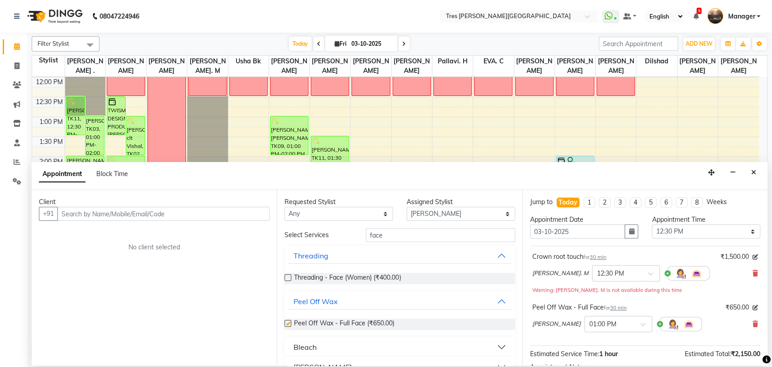
checkbox input "false"
click at [417, 236] on input "face" at bounding box center [440, 235] width 149 height 14
type input "f"
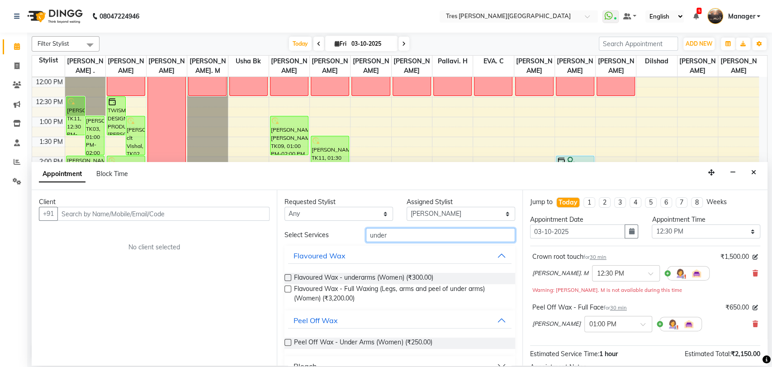
type input "under"
click at [286, 277] on label at bounding box center [288, 277] width 7 height 7
click at [286, 277] on input "checkbox" at bounding box center [288, 279] width 6 height 6
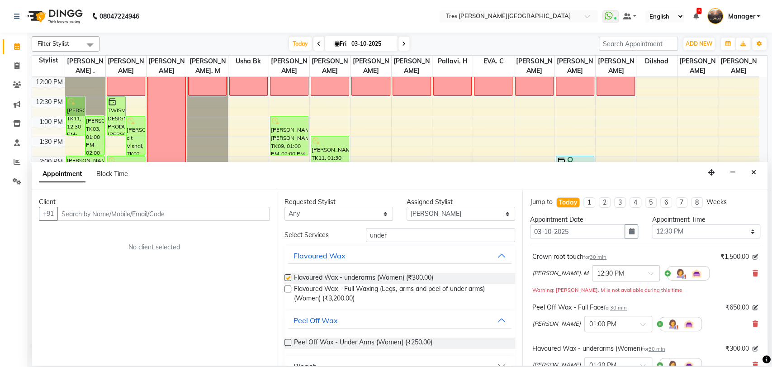
checkbox input "false"
click at [190, 213] on input "text" at bounding box center [163, 214] width 212 height 14
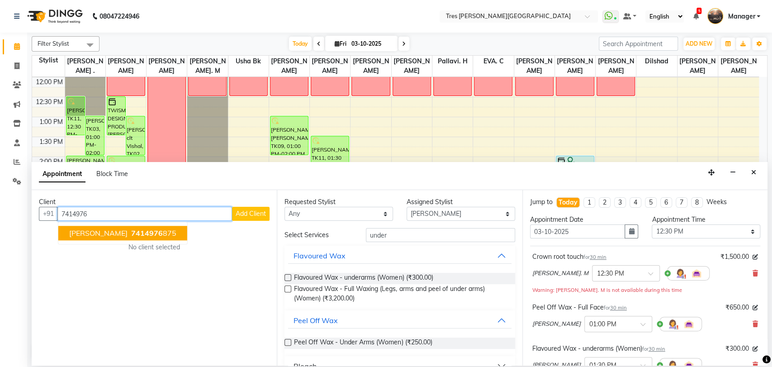
click at [117, 239] on button "[PERSON_NAME] 7414976 875" at bounding box center [122, 233] width 129 height 14
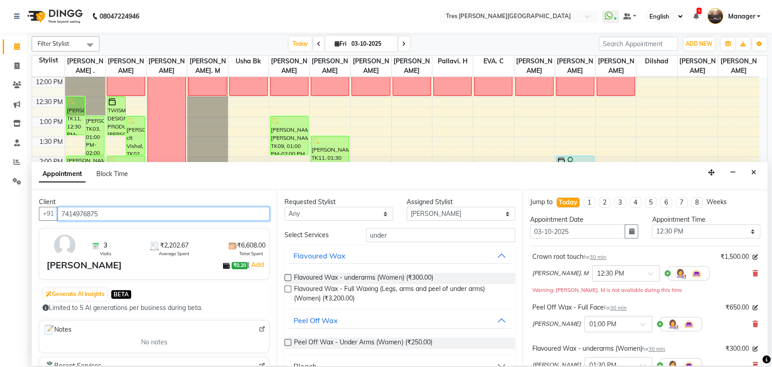
scroll to position [145, 0]
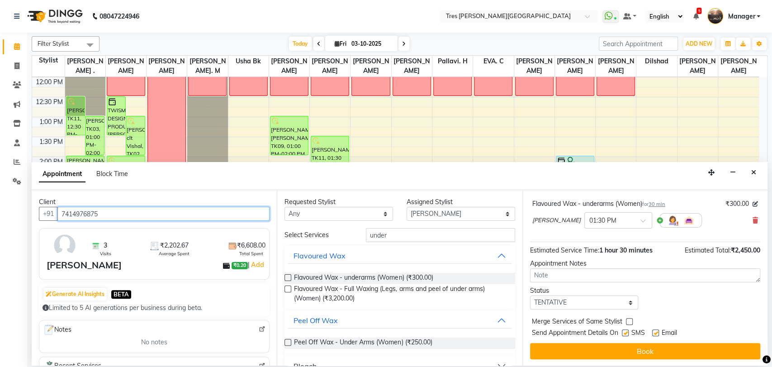
type input "7414976875"
click at [572, 301] on select "Select TENTATIVE CONFIRM CHECK-IN UPCOMING" at bounding box center [584, 302] width 109 height 14
select select "confirm booking"
click at [530, 295] on select "Select TENTATIVE CONFIRM CHECK-IN UPCOMING" at bounding box center [584, 302] width 109 height 14
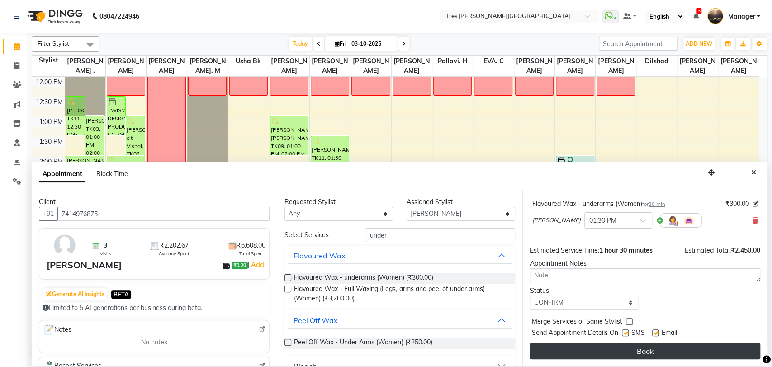
click at [594, 352] on button "Book" at bounding box center [645, 351] width 230 height 16
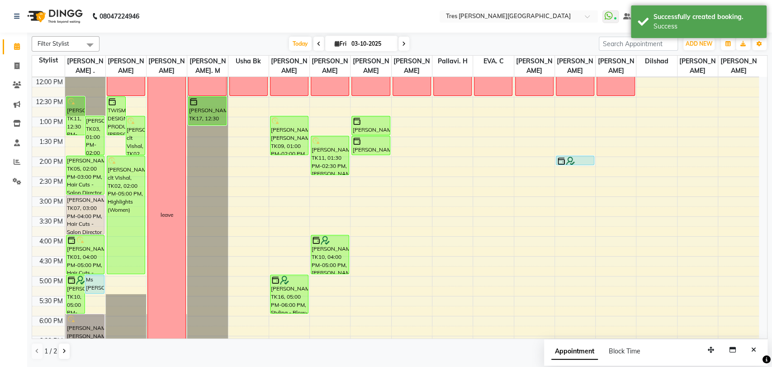
drag, startPoint x: 205, startPoint y: 114, endPoint x: 205, endPoint y: 122, distance: 7.3
click at [205, 122] on div "deep cleaning [GEOGRAPHIC_DATA], TK17, 12:30 PM-01:00 PM, Crown root touch [PER…" at bounding box center [207, 196] width 40 height 557
